Goal: Entertainment & Leisure: Browse casually

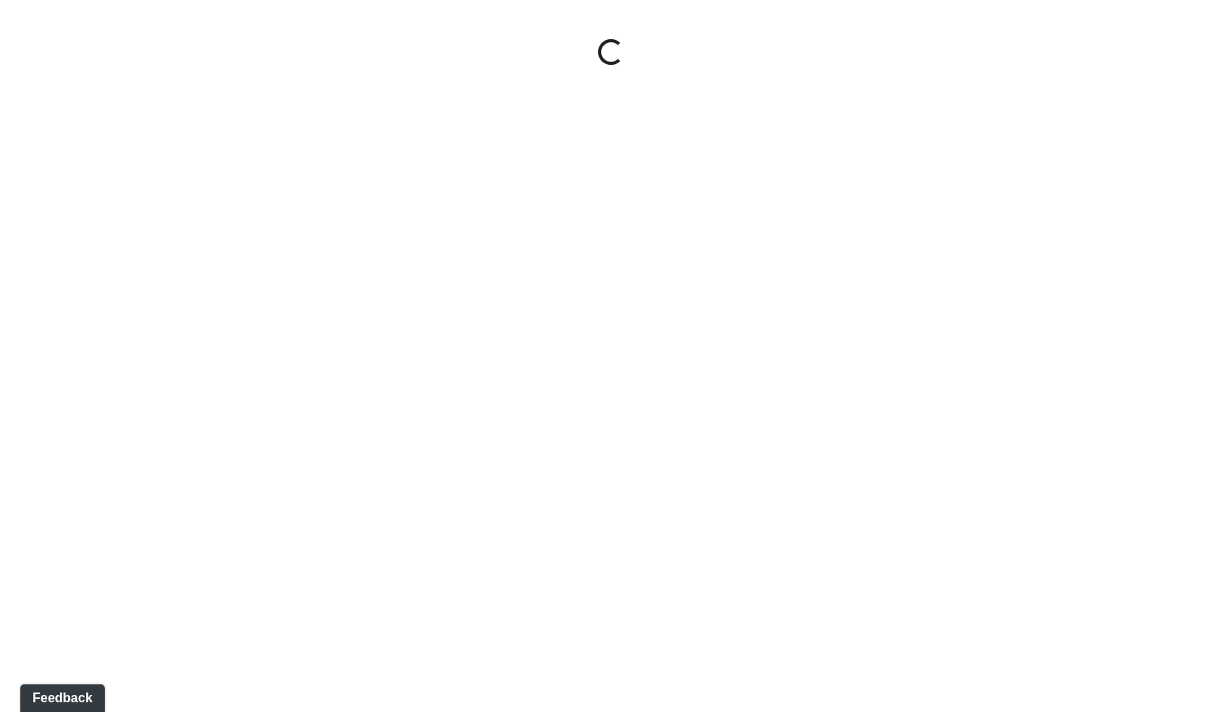
select select "cPh2sVofaZMyEQLKVe4Atc"
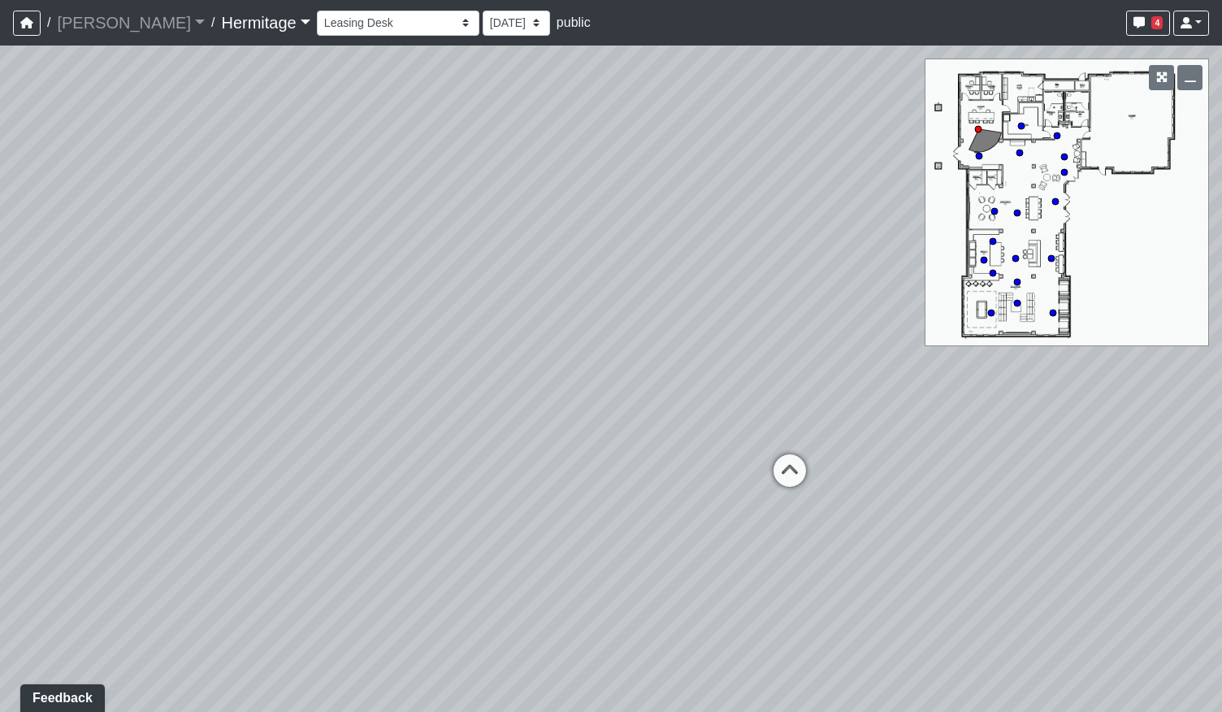
drag, startPoint x: 694, startPoint y: 359, endPoint x: 620, endPoint y: 304, distance: 92.3
click at [620, 304] on div "Loading... Entry Loading... Created by Lindsei Cornwall - [DATE] - Rev: [DATE] …" at bounding box center [611, 379] width 1222 height 666
